Goal: Task Accomplishment & Management: Manage account settings

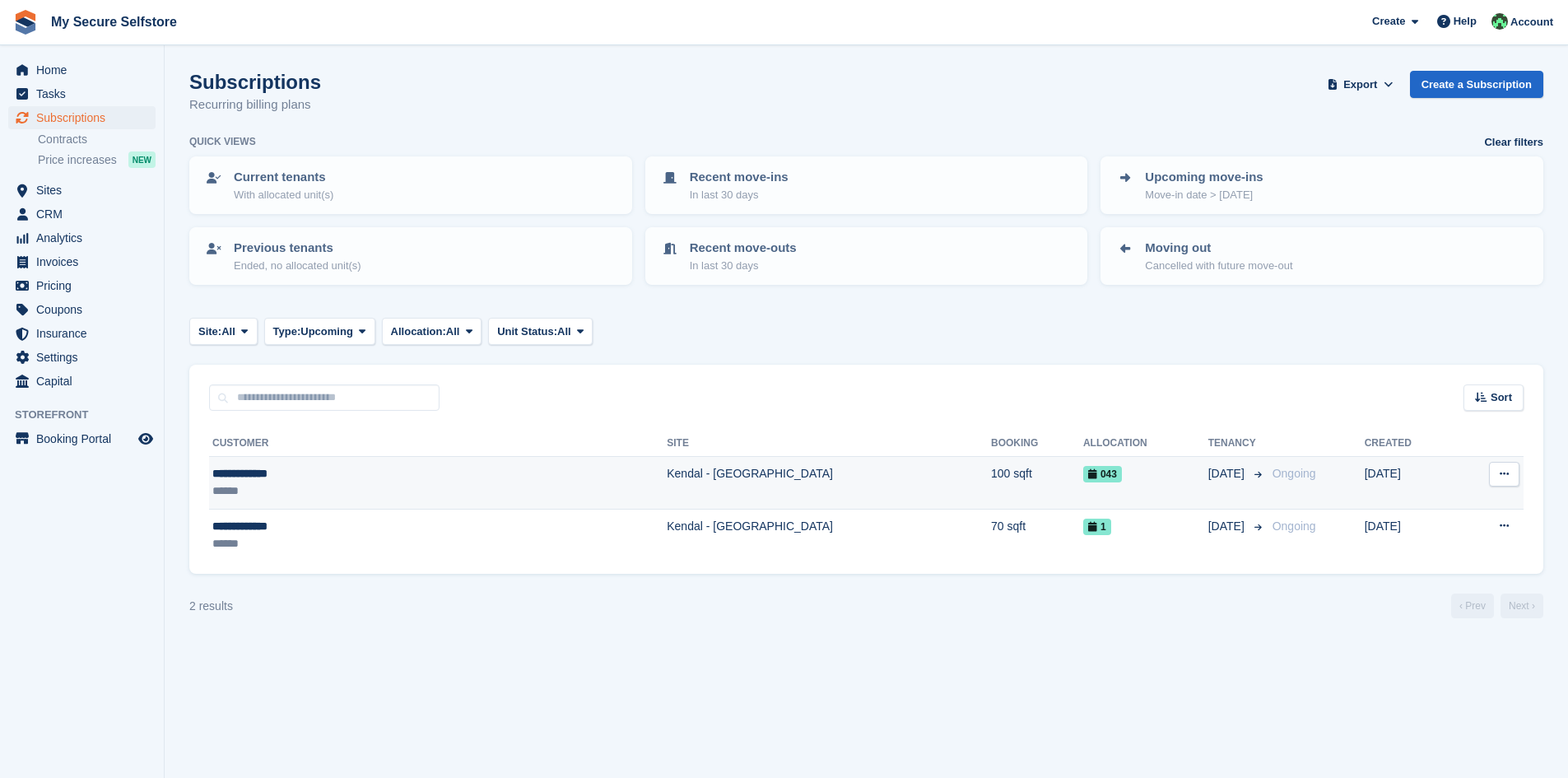
click at [666, 474] on td "Kendal - [GEOGRAPHIC_DATA]" at bounding box center [829, 483] width 325 height 53
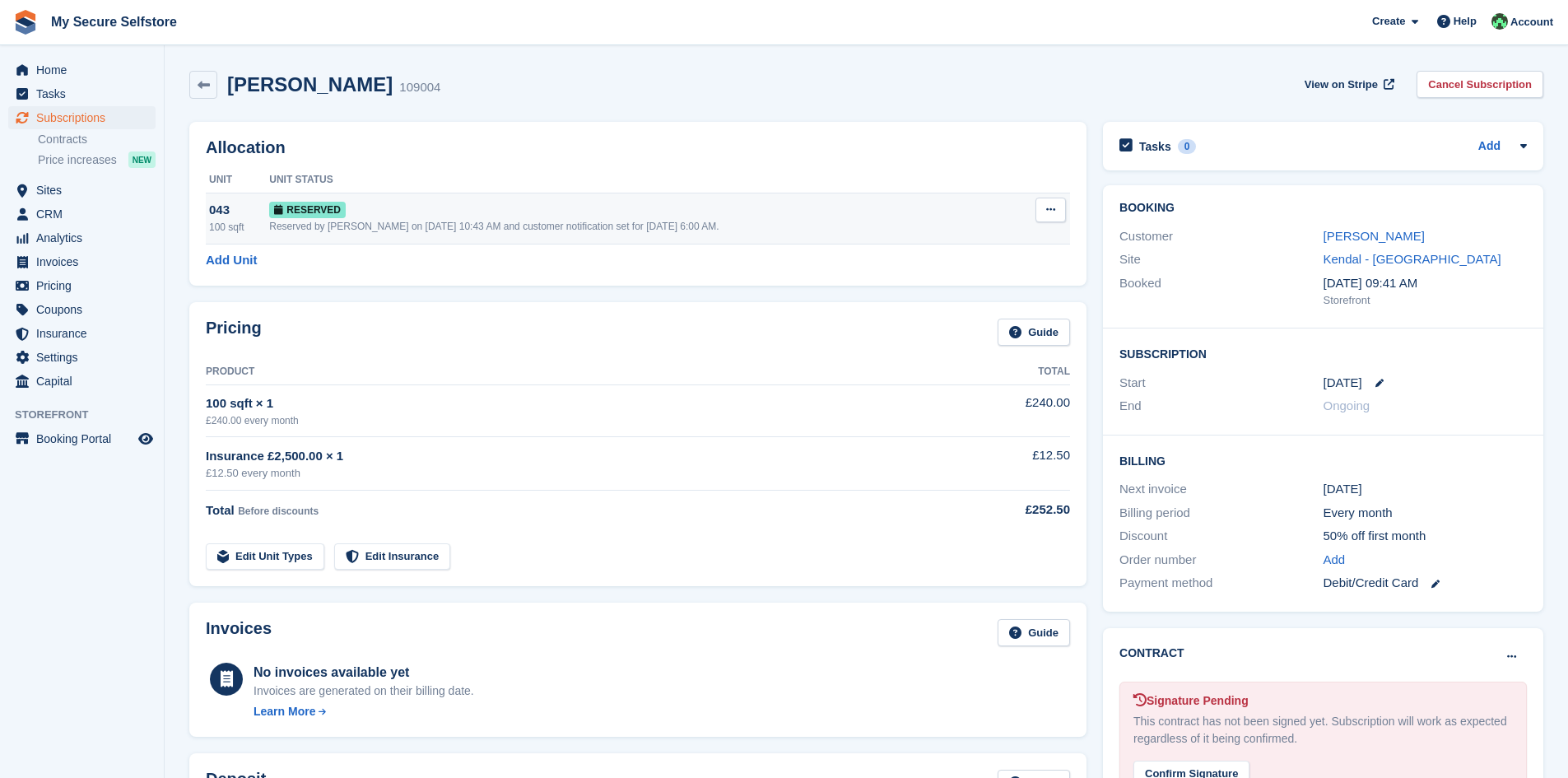
scroll to position [165, 0]
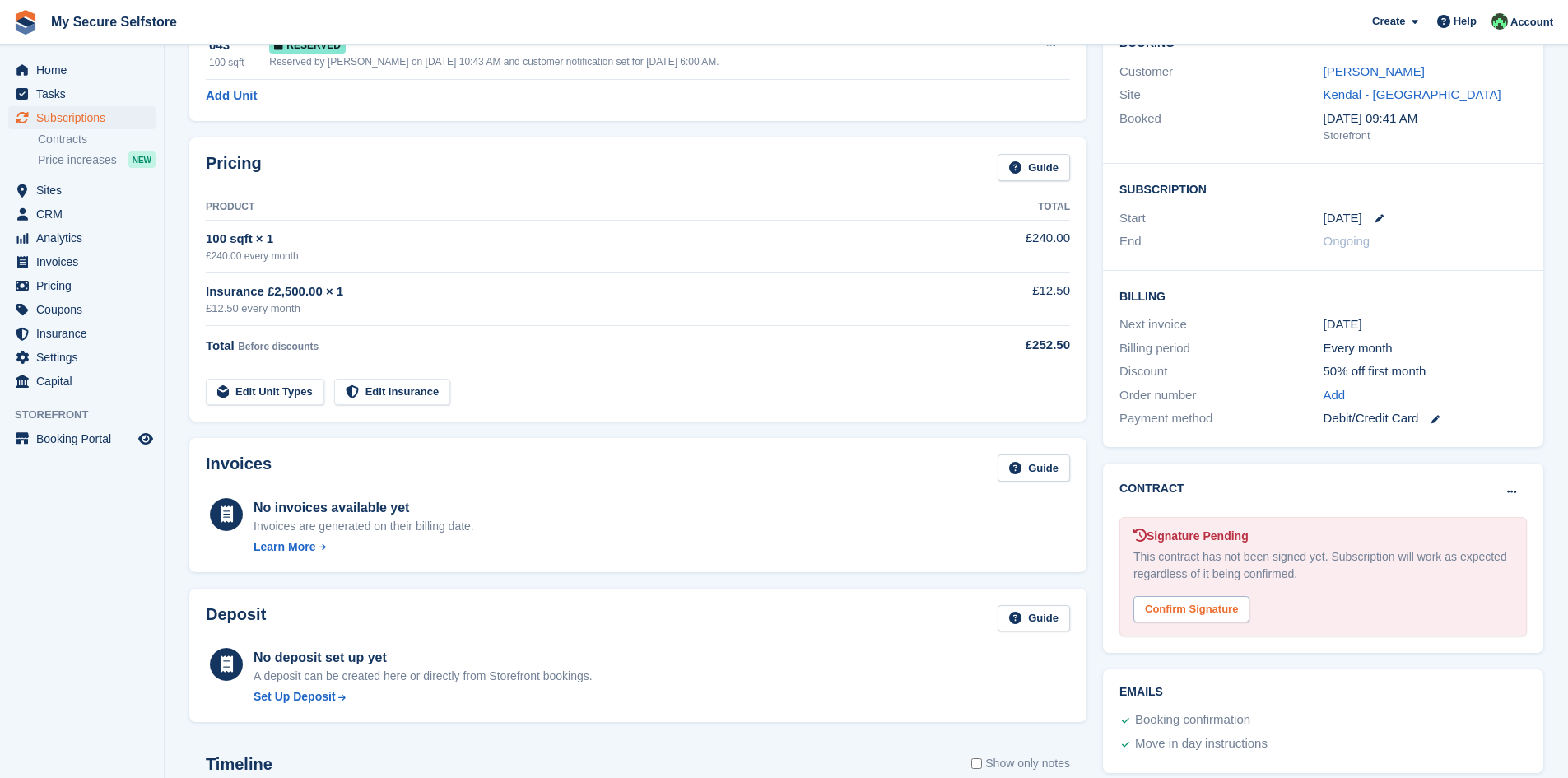
click at [1198, 612] on div "Confirm Signature" at bounding box center [1191, 610] width 116 height 27
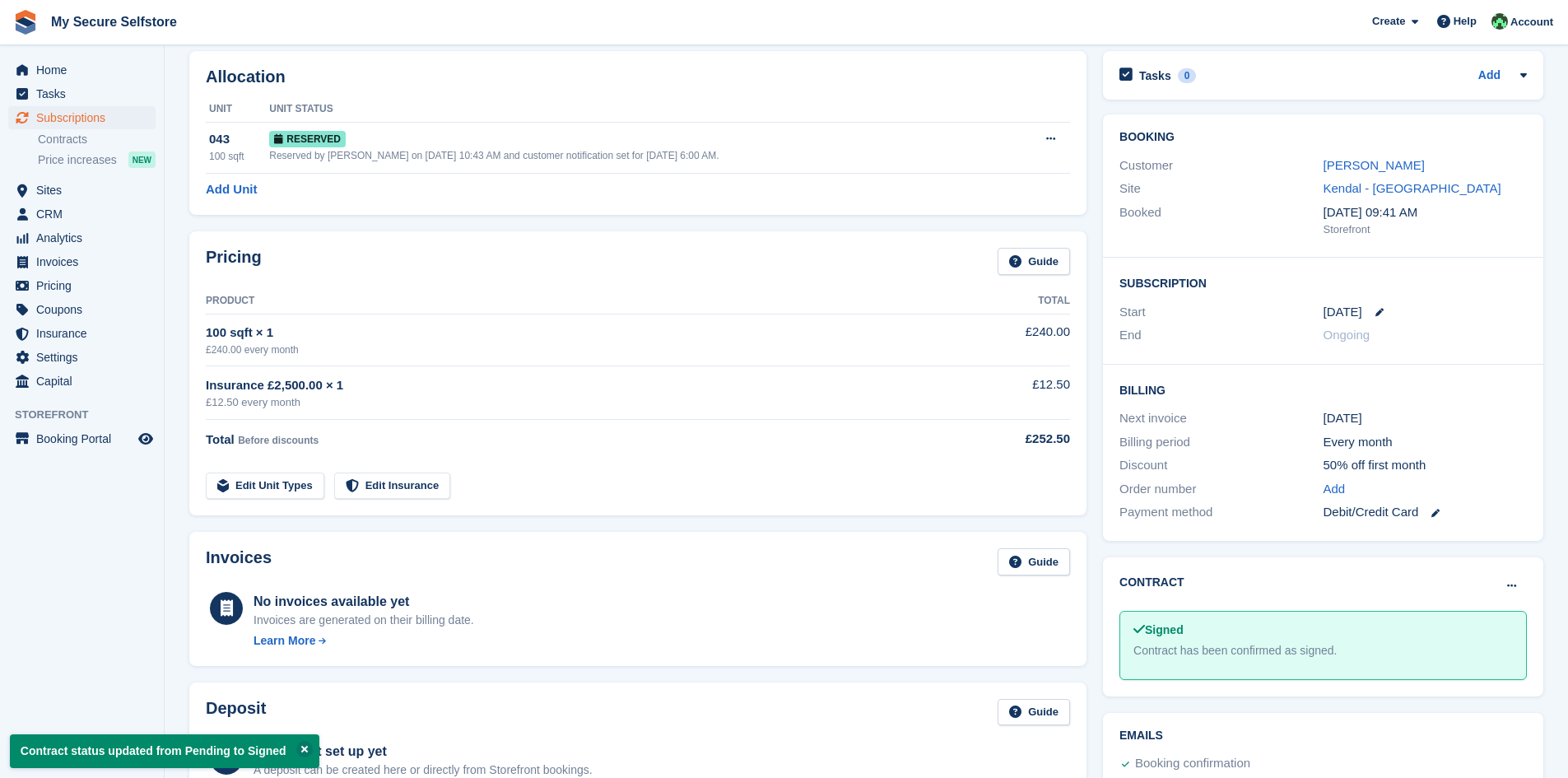
scroll to position [0, 0]
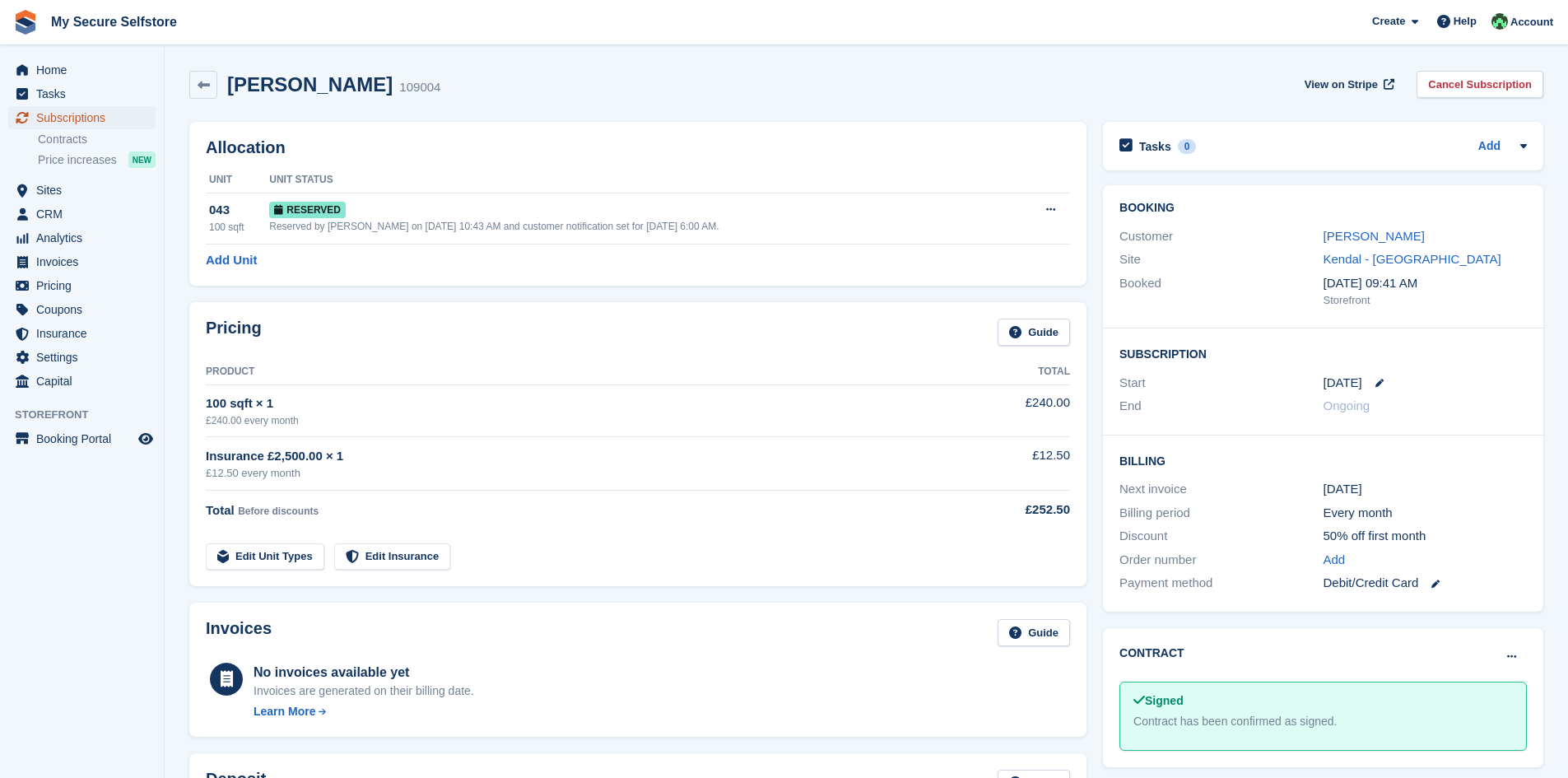
click at [61, 110] on span "Subscriptions" at bounding box center [86, 117] width 99 height 23
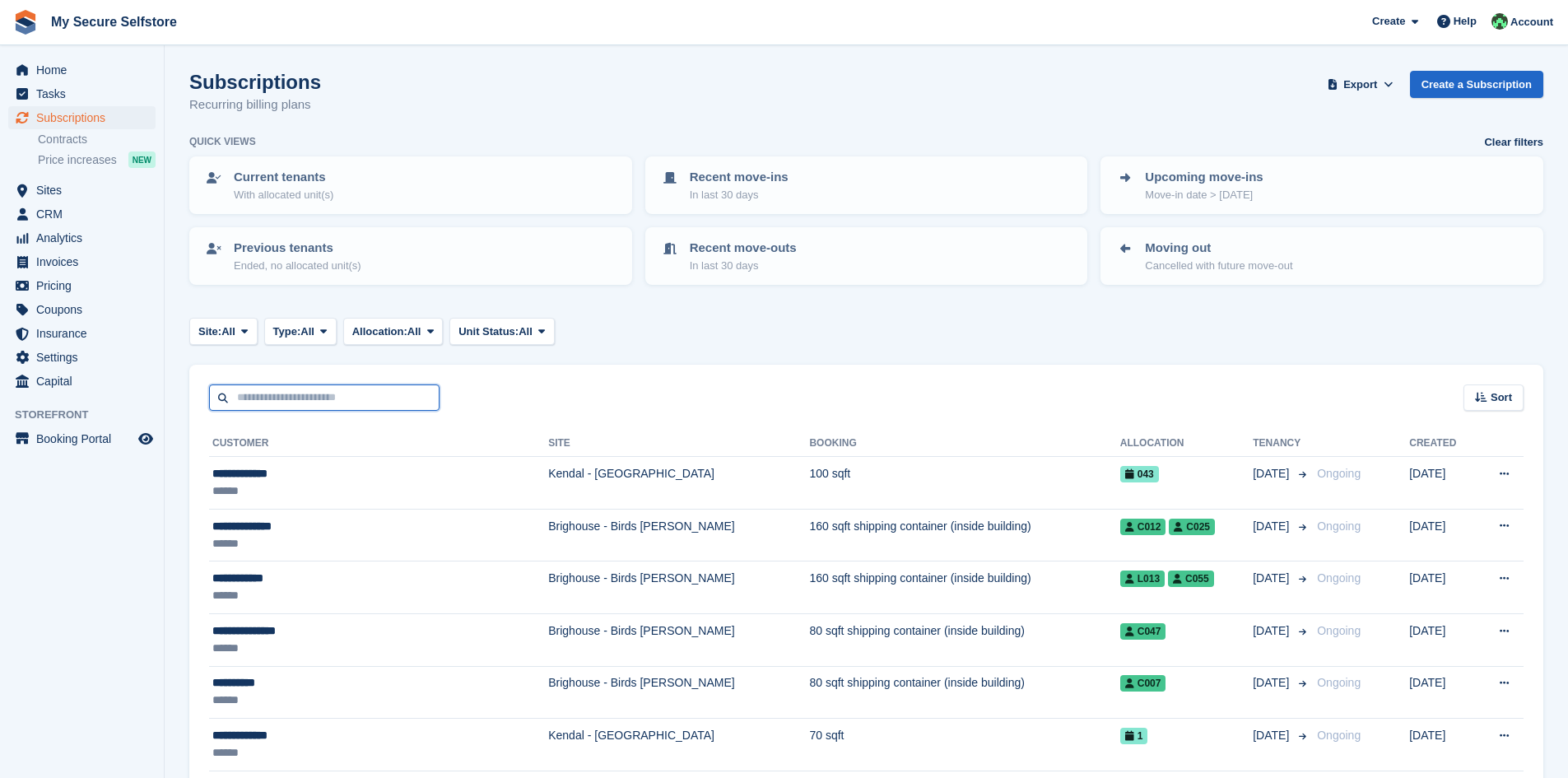
click at [272, 406] on input "text" at bounding box center [324, 398] width 230 height 27
type input "*******"
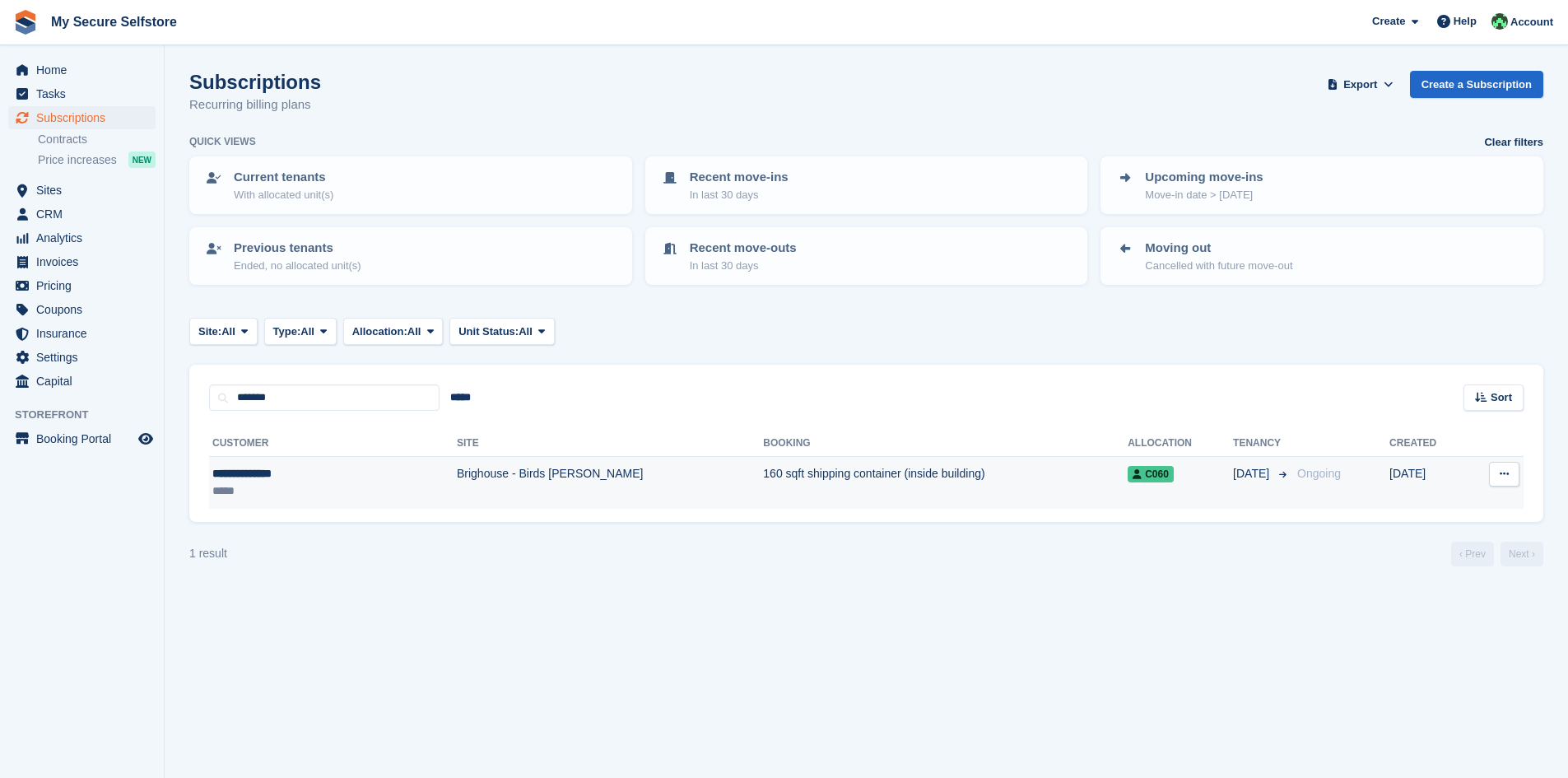
click at [763, 474] on td "160 sqft shipping container (inside building)" at bounding box center [945, 482] width 365 height 52
